Goal: Use online tool/utility: Utilize a website feature to perform a specific function

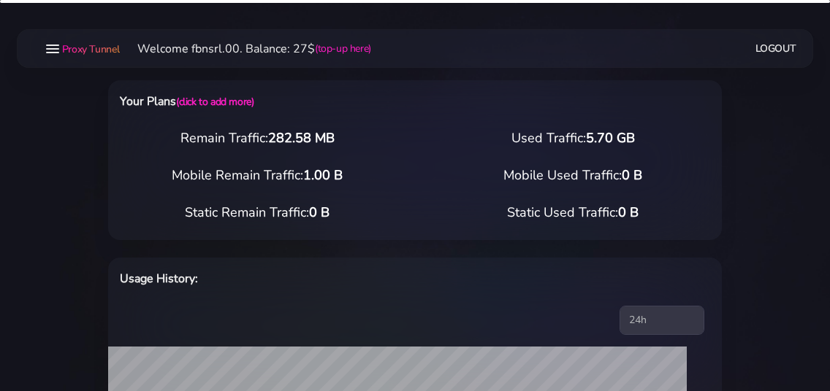
select select "static"
select select "IT"
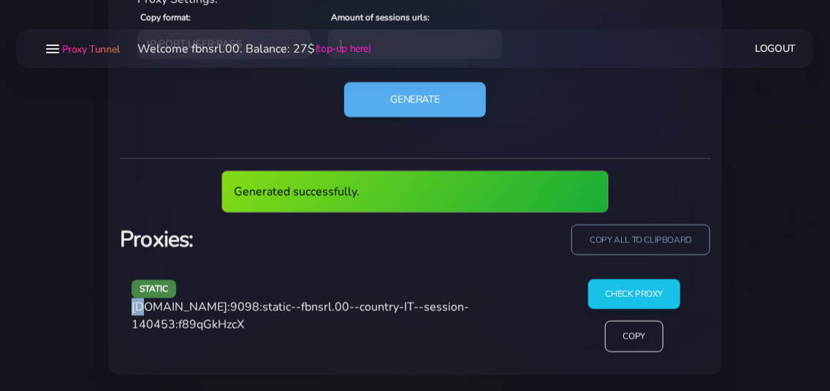
scroll to position [730, 0]
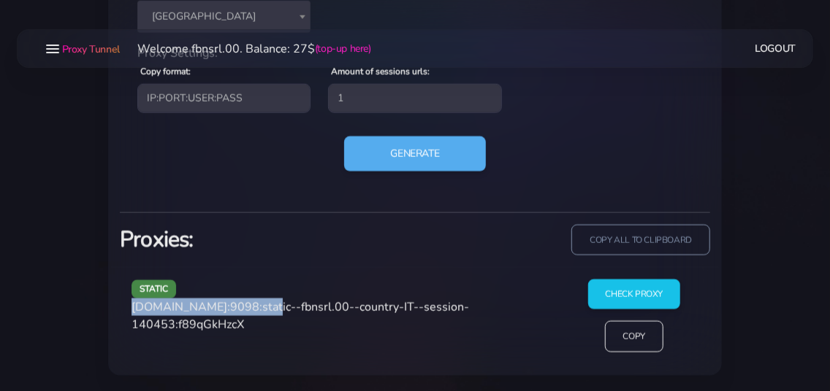
drag, startPoint x: 133, startPoint y: 308, endPoint x: 258, endPoint y: 312, distance: 124.9
click at [258, 312] on span "[DOMAIN_NAME]:9098:static--fbnsrl.00--country-IT--session-140453:f89qGkHzcX" at bounding box center [299, 316] width 337 height 34
copy span "[DOMAIN_NAME]:9098"
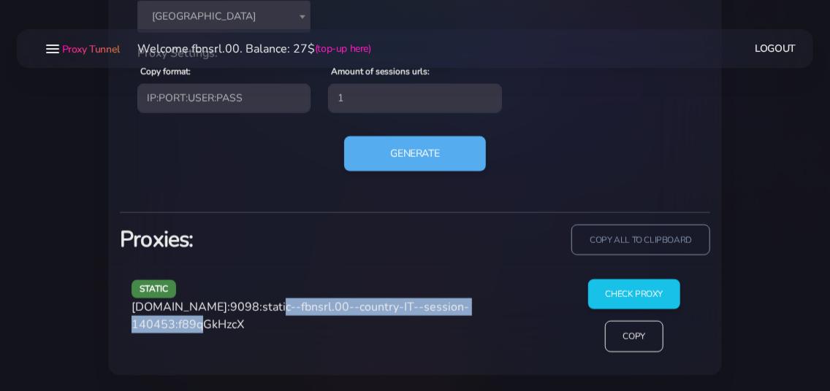
drag, startPoint x: 264, startPoint y: 305, endPoint x: 216, endPoint y: 332, distance: 54.3
click at [216, 332] on div "static [DOMAIN_NAME]:9098:static--fbnsrl.00--country-IT--session-140453:f89qGkH…" at bounding box center [342, 322] width 438 height 85
copy span "static--fbnsrl.00--country-IT--session-140453"
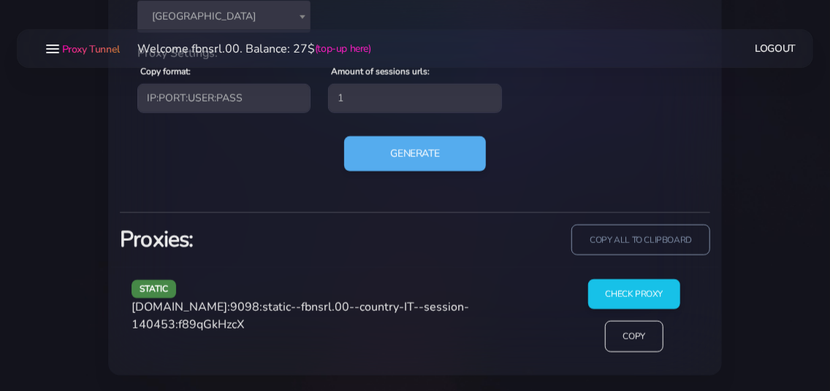
click at [267, 326] on span "[DOMAIN_NAME]:9098:static--fbnsrl.00--country-IT--session-140453:f89qGkHzcX" at bounding box center [299, 316] width 337 height 34
copy span "f89qGkHzcX"
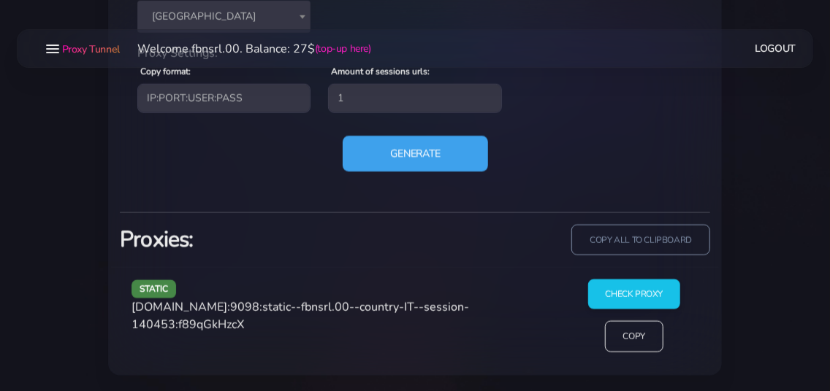
click at [397, 157] on button "Generate" at bounding box center [414, 154] width 145 height 36
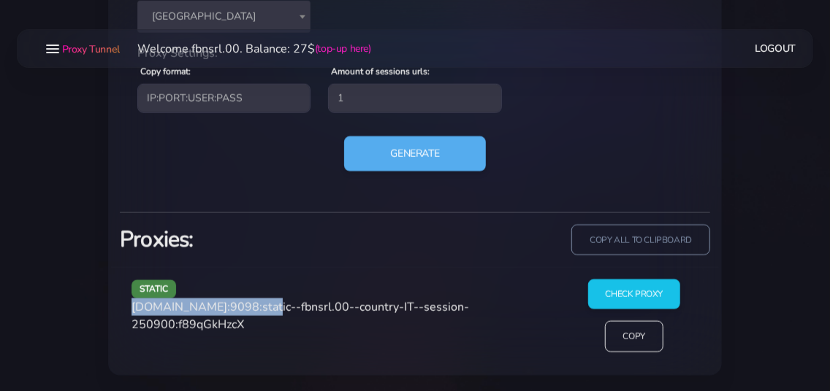
drag, startPoint x: 131, startPoint y: 307, endPoint x: 260, endPoint y: 313, distance: 128.6
click at [260, 313] on div "static [DOMAIN_NAME]:9098:static--fbnsrl.00--country-IT--session-250900:f89qGkH…" at bounding box center [342, 322] width 438 height 85
copy span "[DOMAIN_NAME]:9098"
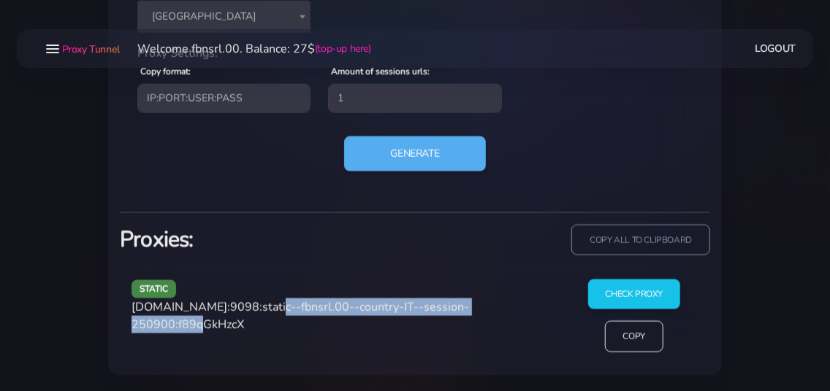
drag, startPoint x: 264, startPoint y: 307, endPoint x: 215, endPoint y: 329, distance: 54.3
click at [215, 329] on span "[DOMAIN_NAME]:9098:static--fbnsrl.00--country-IT--session-250900:f89qGkHzcX" at bounding box center [299, 316] width 337 height 34
copy span "static--fbnsrl.00--country-IT--session-250900"
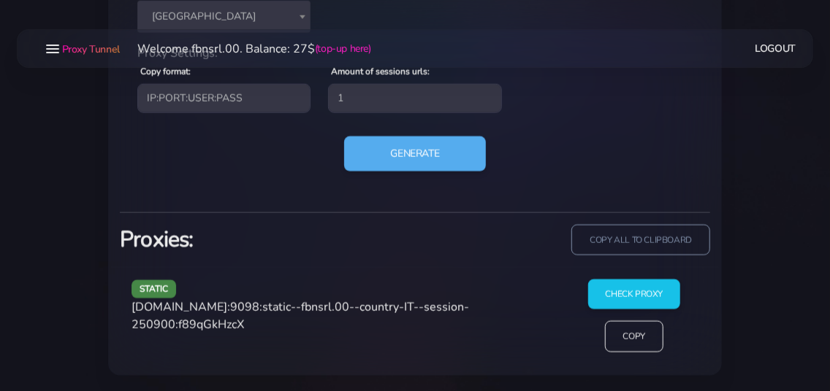
click at [229, 325] on span "[DOMAIN_NAME]:9098:static--fbnsrl.00--country-IT--session-250900:f89qGkHzcX" at bounding box center [299, 316] width 337 height 34
copy span "f89qGkHzcX"
